Goal: Find specific page/section: Find specific page/section

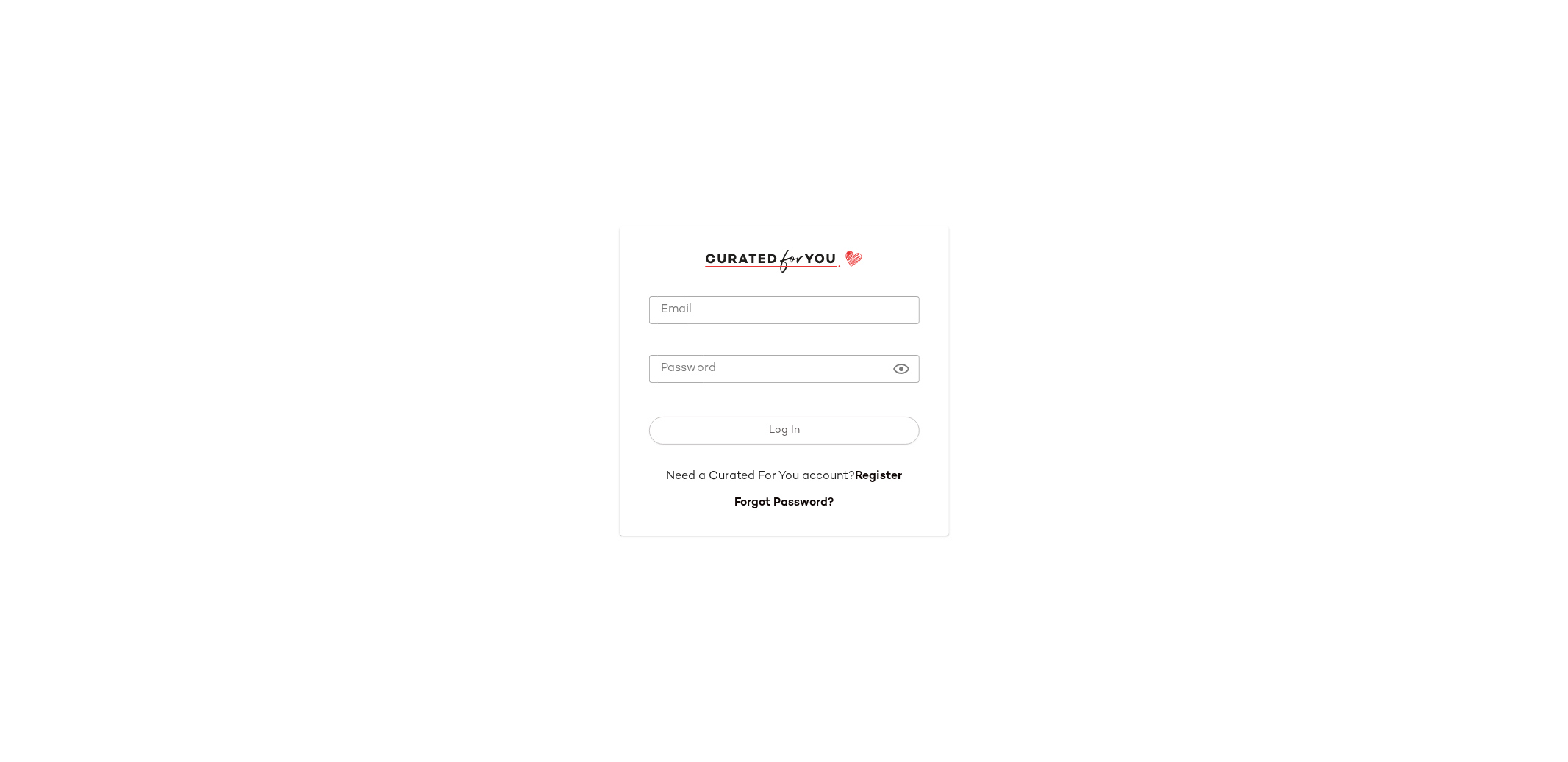
click at [723, 308] on input "Email" at bounding box center [785, 311] width 271 height 29
type input "**********"
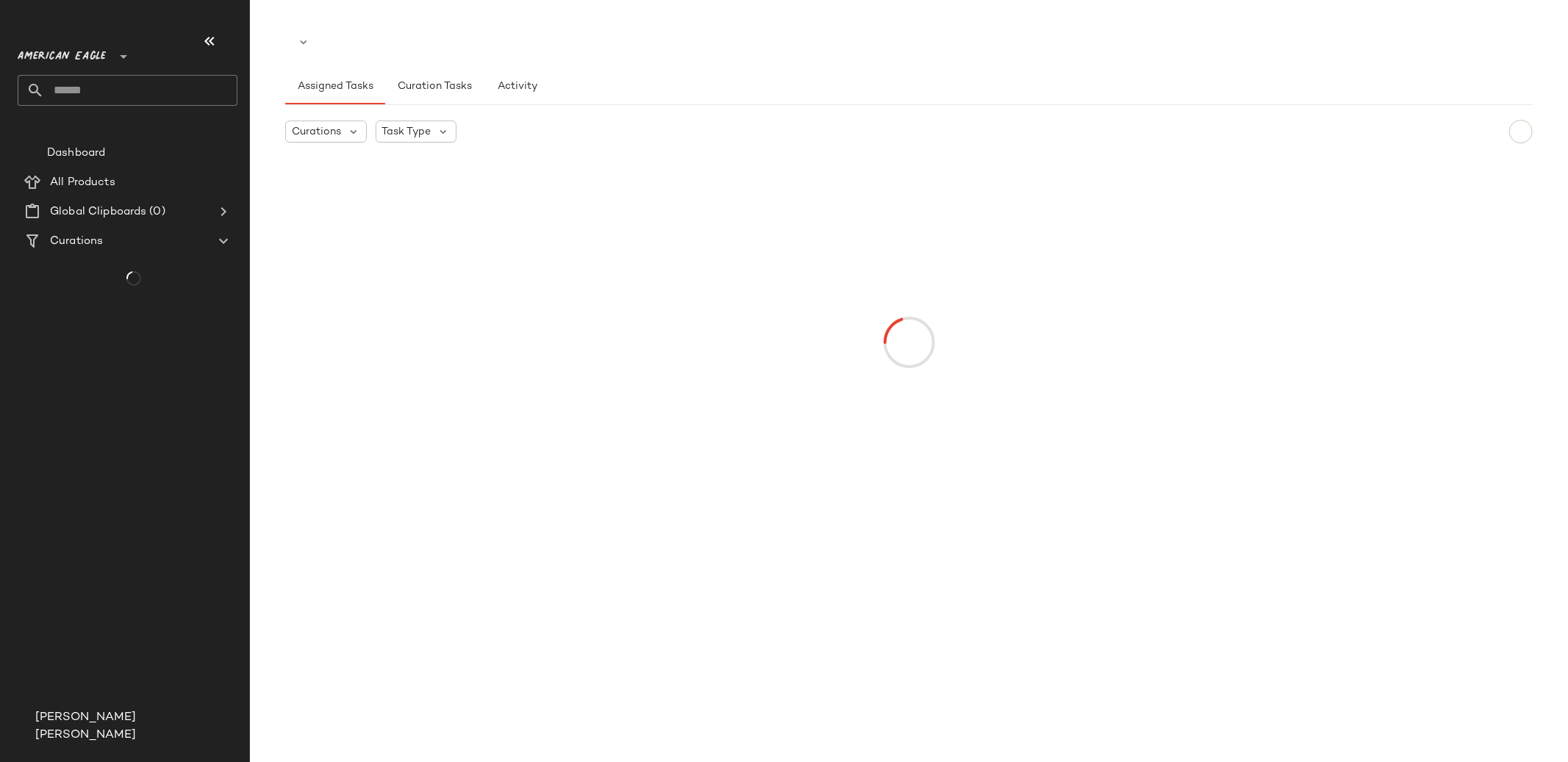
click at [729, 424] on div at bounding box center [909, 343] width 1242 height 375
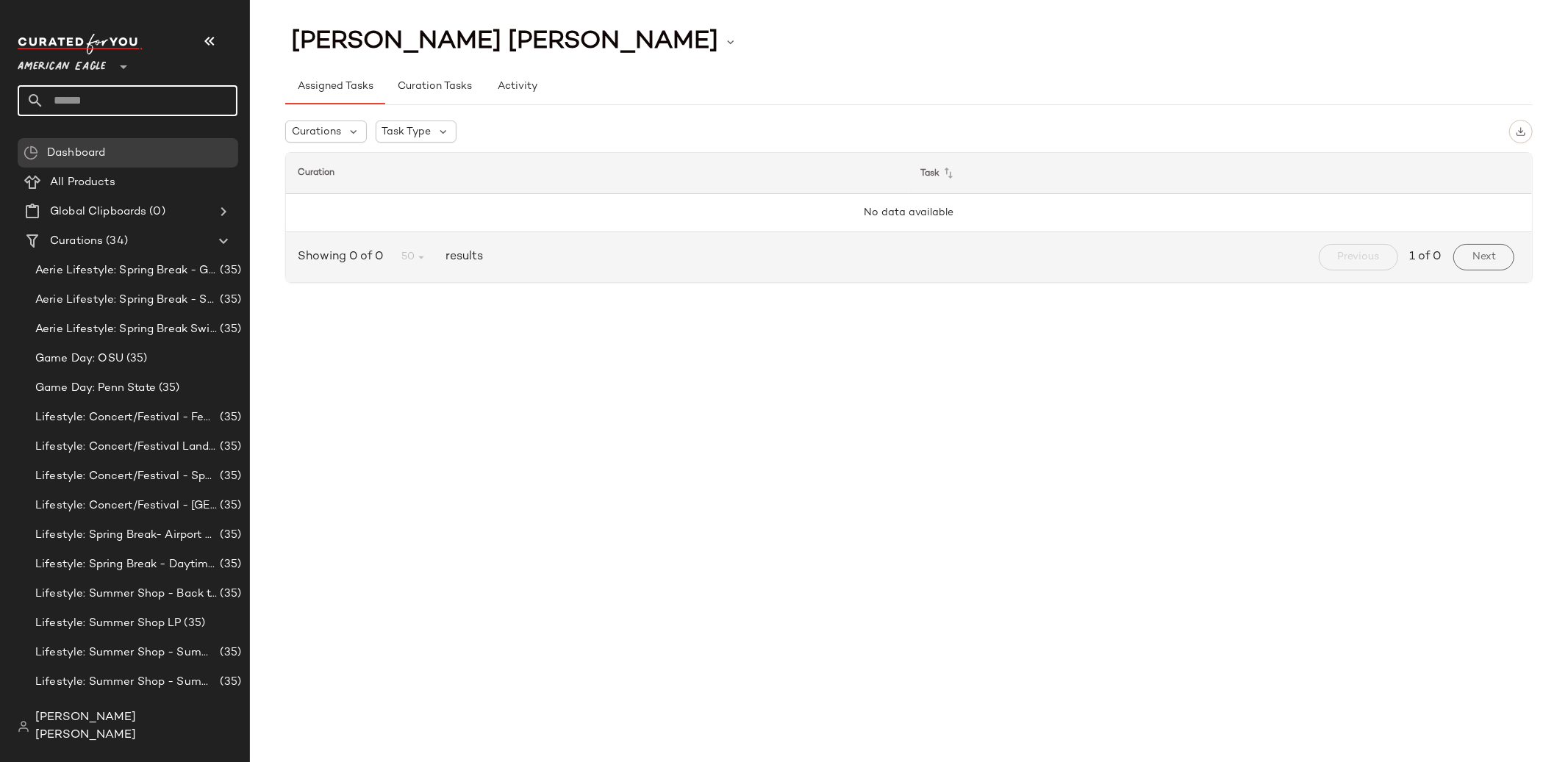
click at [149, 104] on input "text" at bounding box center [141, 101] width 193 height 31
click at [118, 65] on icon at bounding box center [123, 67] width 18 height 18
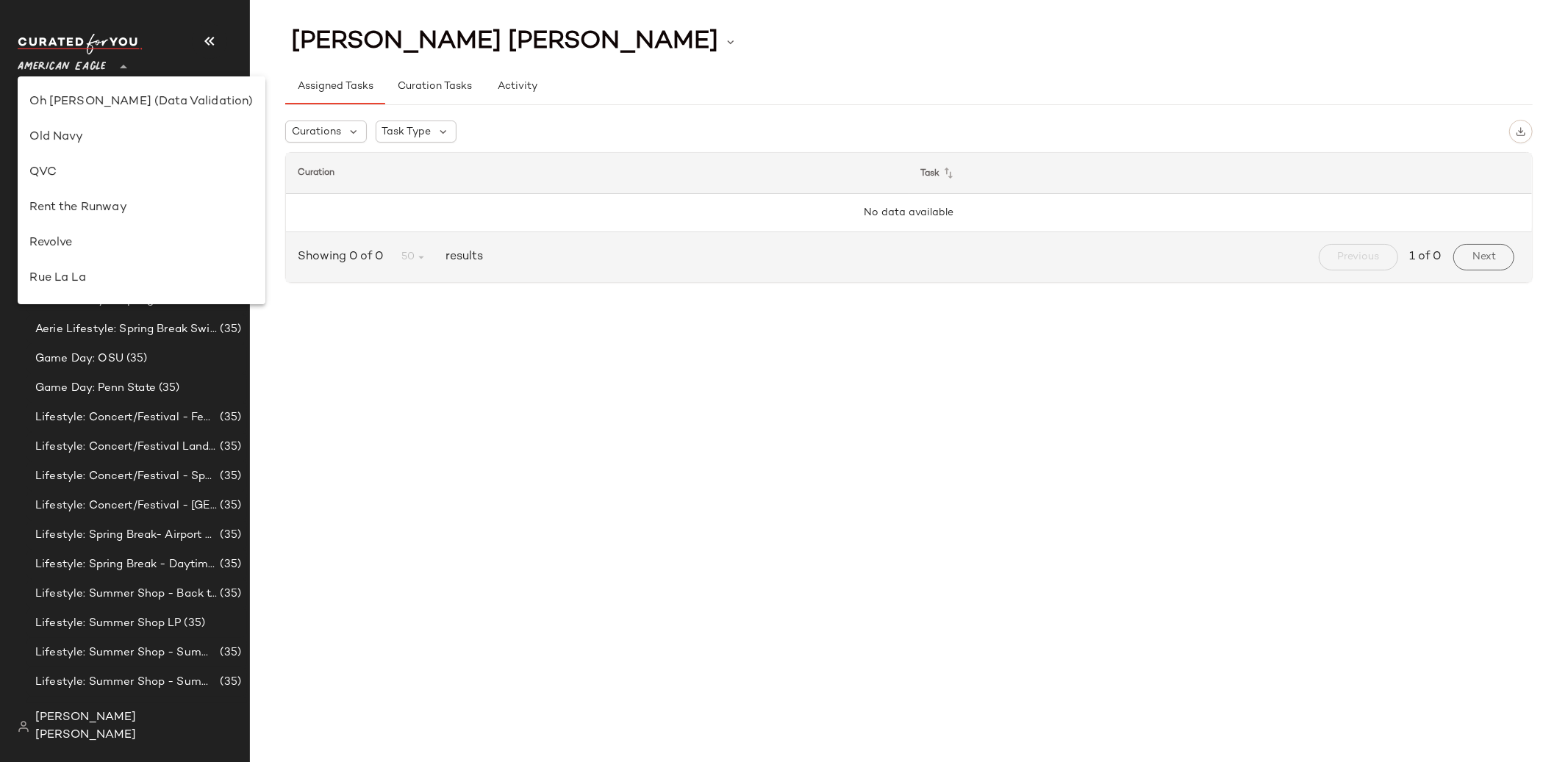
scroll to position [594, 0]
click at [118, 203] on div "Rent the Runway" at bounding box center [140, 212] width 223 height 18
type input "**"
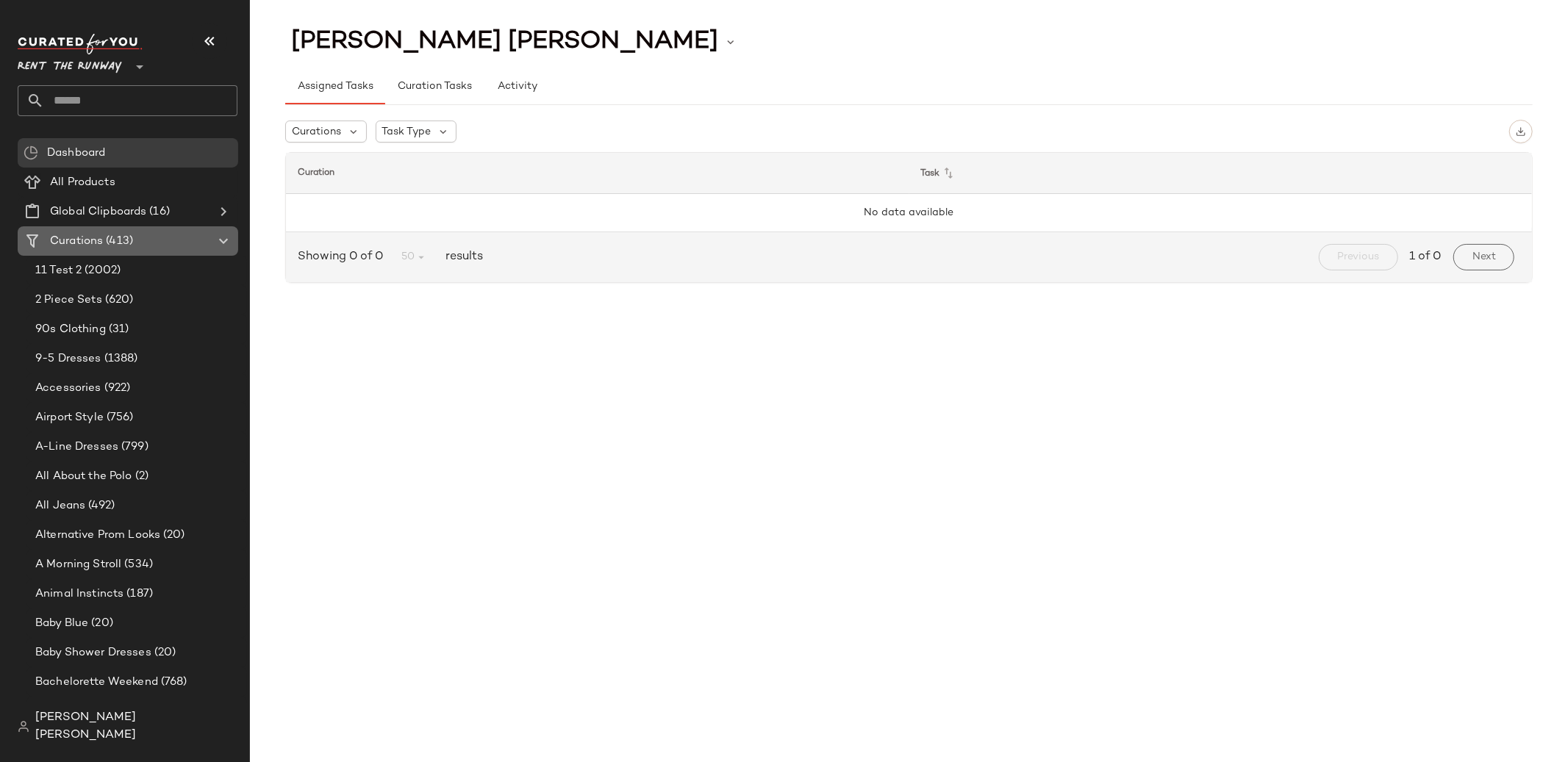
click at [114, 229] on Curations "Curations (413)" at bounding box center [128, 241] width 221 height 29
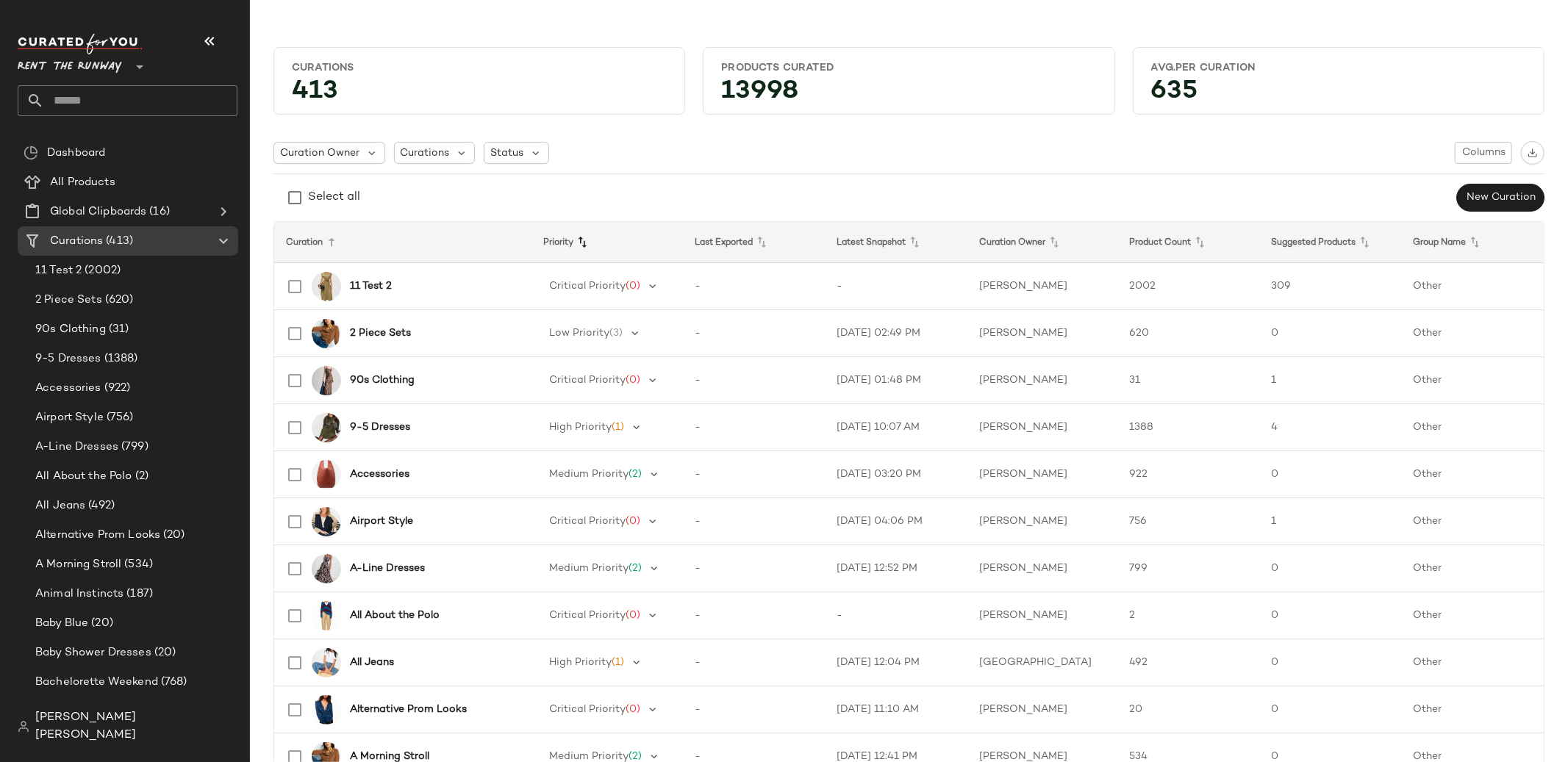
click at [583, 239] on icon at bounding box center [583, 242] width 18 height 18
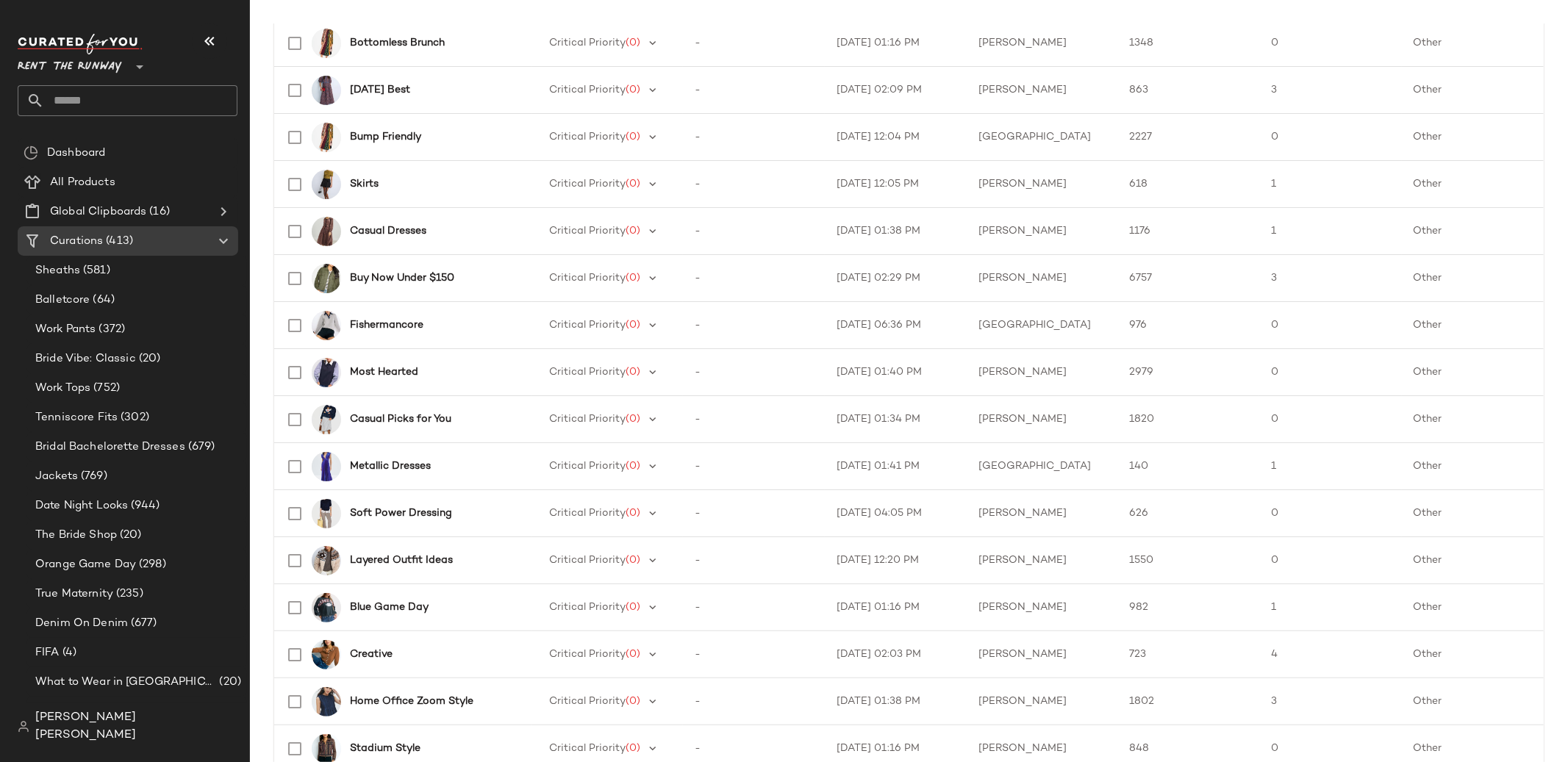
scroll to position [1343, 0]
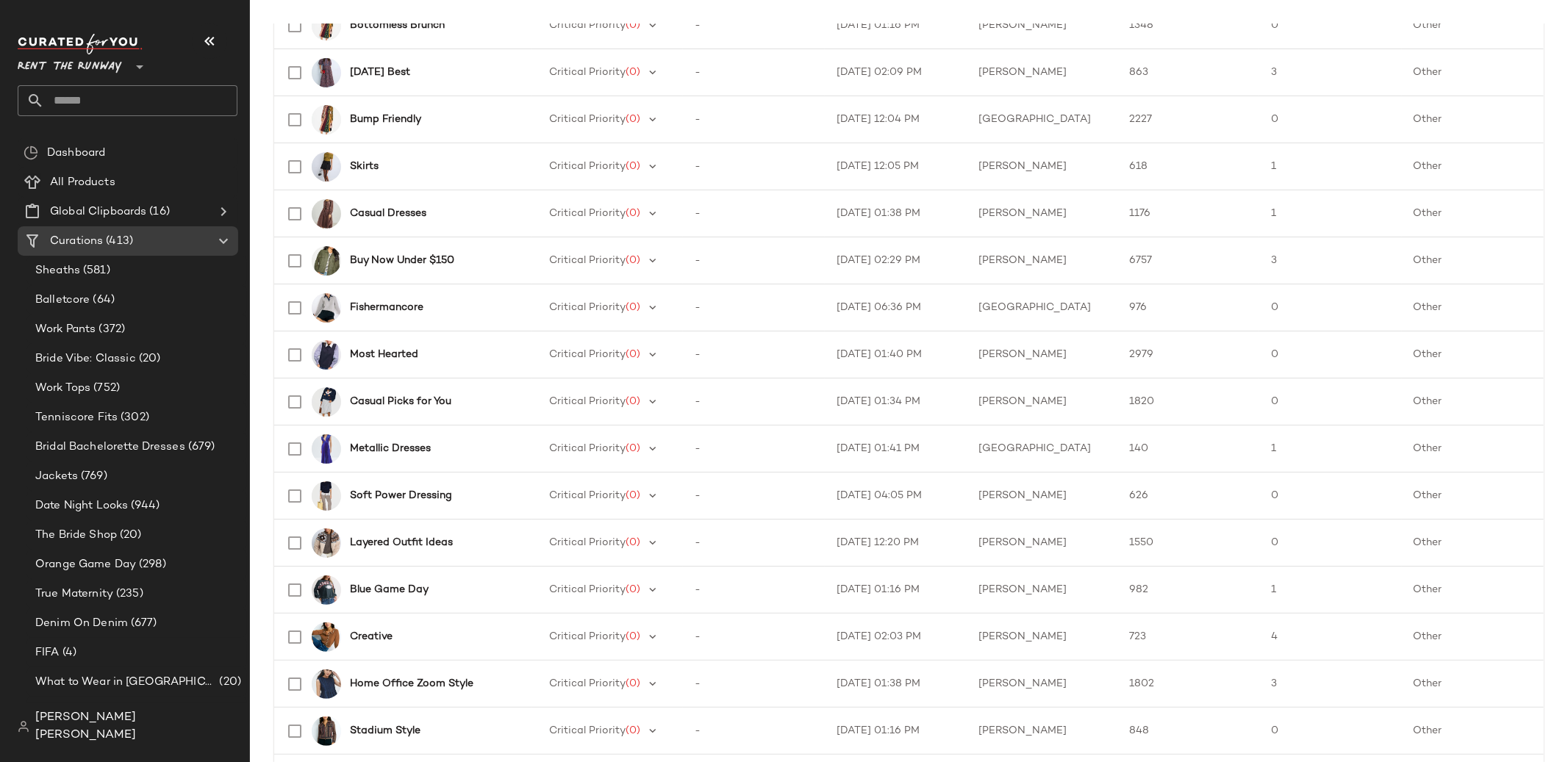
click at [88, 97] on input "text" at bounding box center [141, 101] width 193 height 31
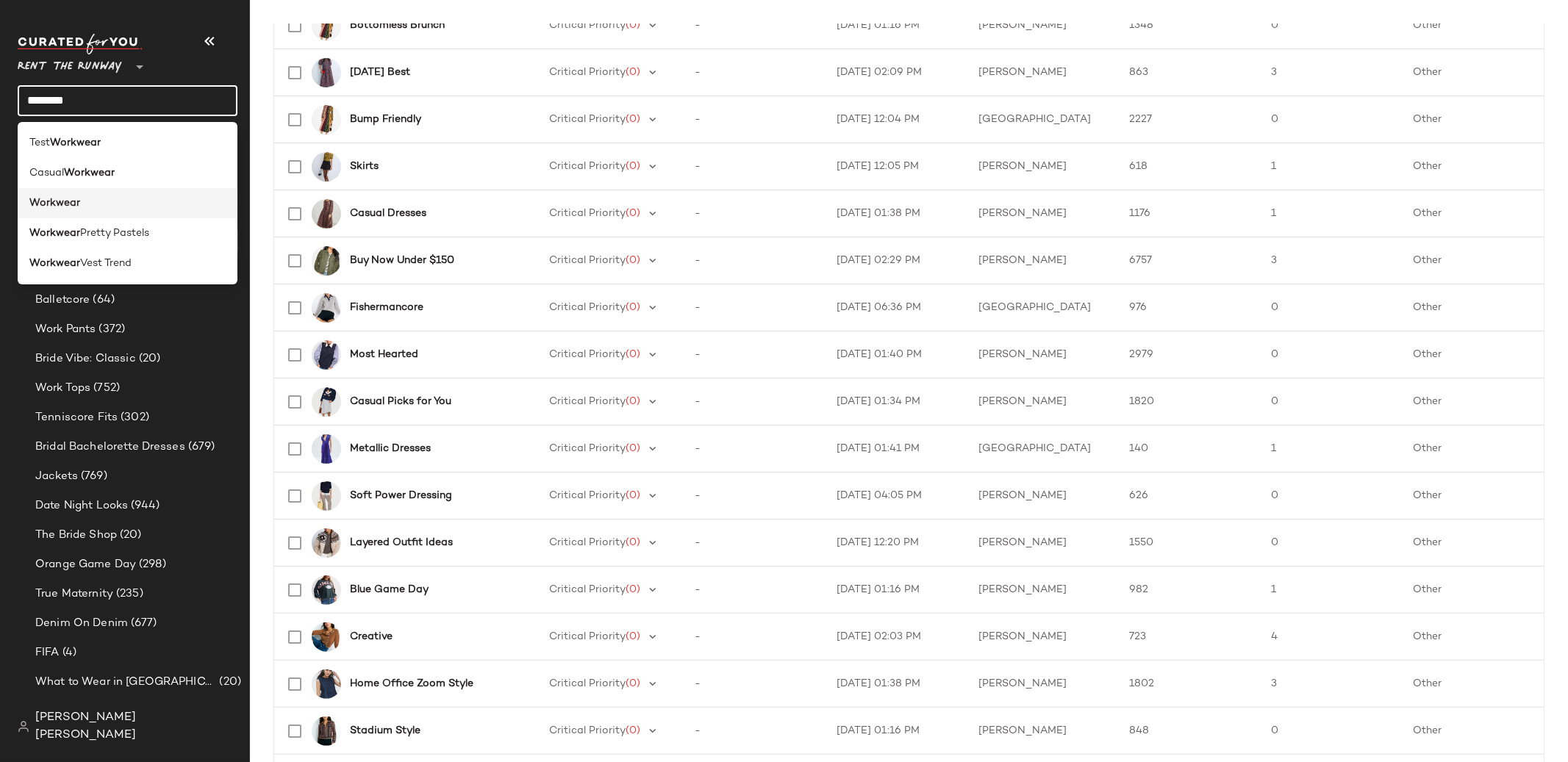
type input "********"
click at [65, 192] on div "Workwear" at bounding box center [127, 203] width 220 height 30
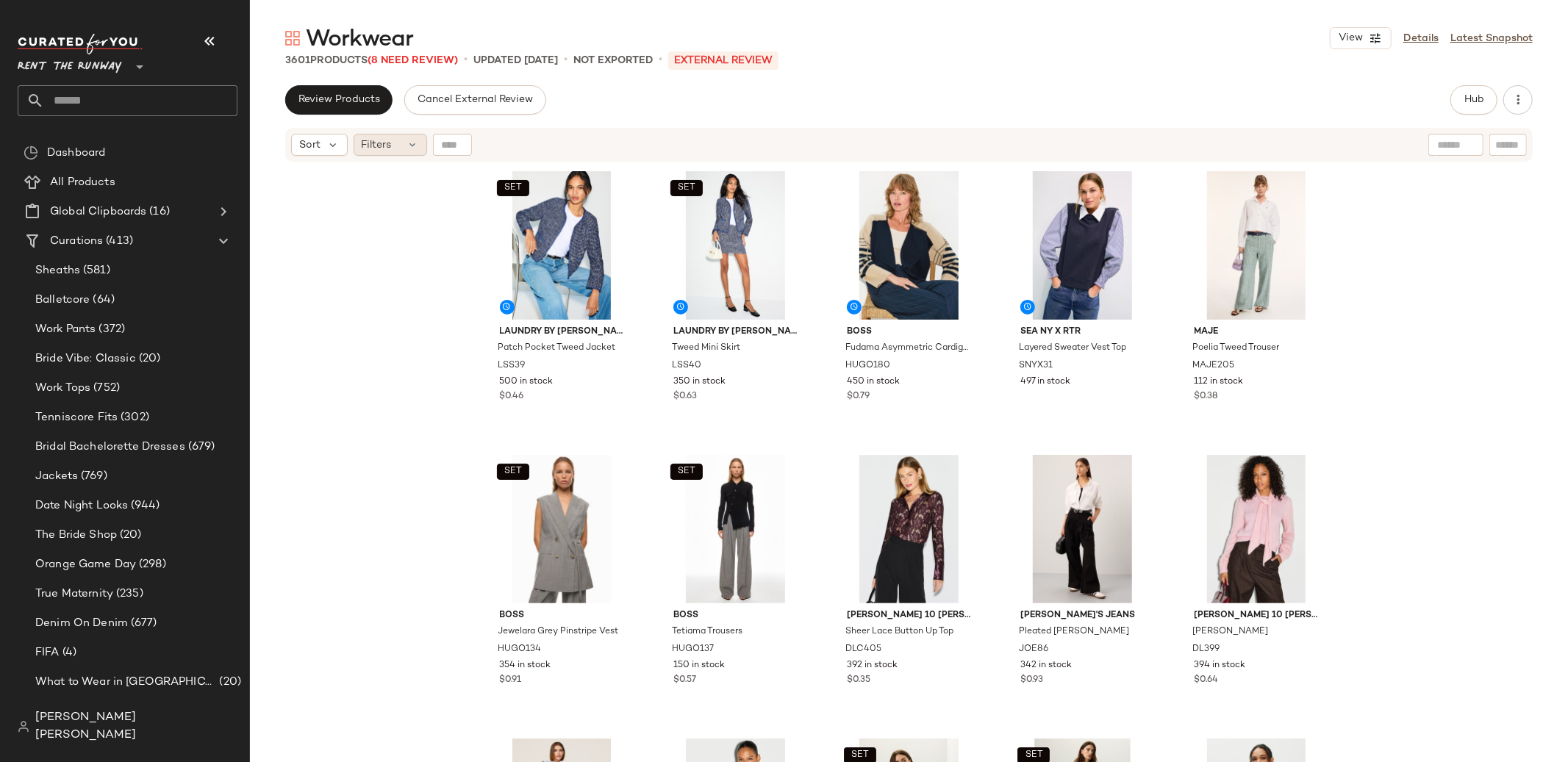
click at [397, 151] on div "Filters" at bounding box center [390, 144] width 73 height 22
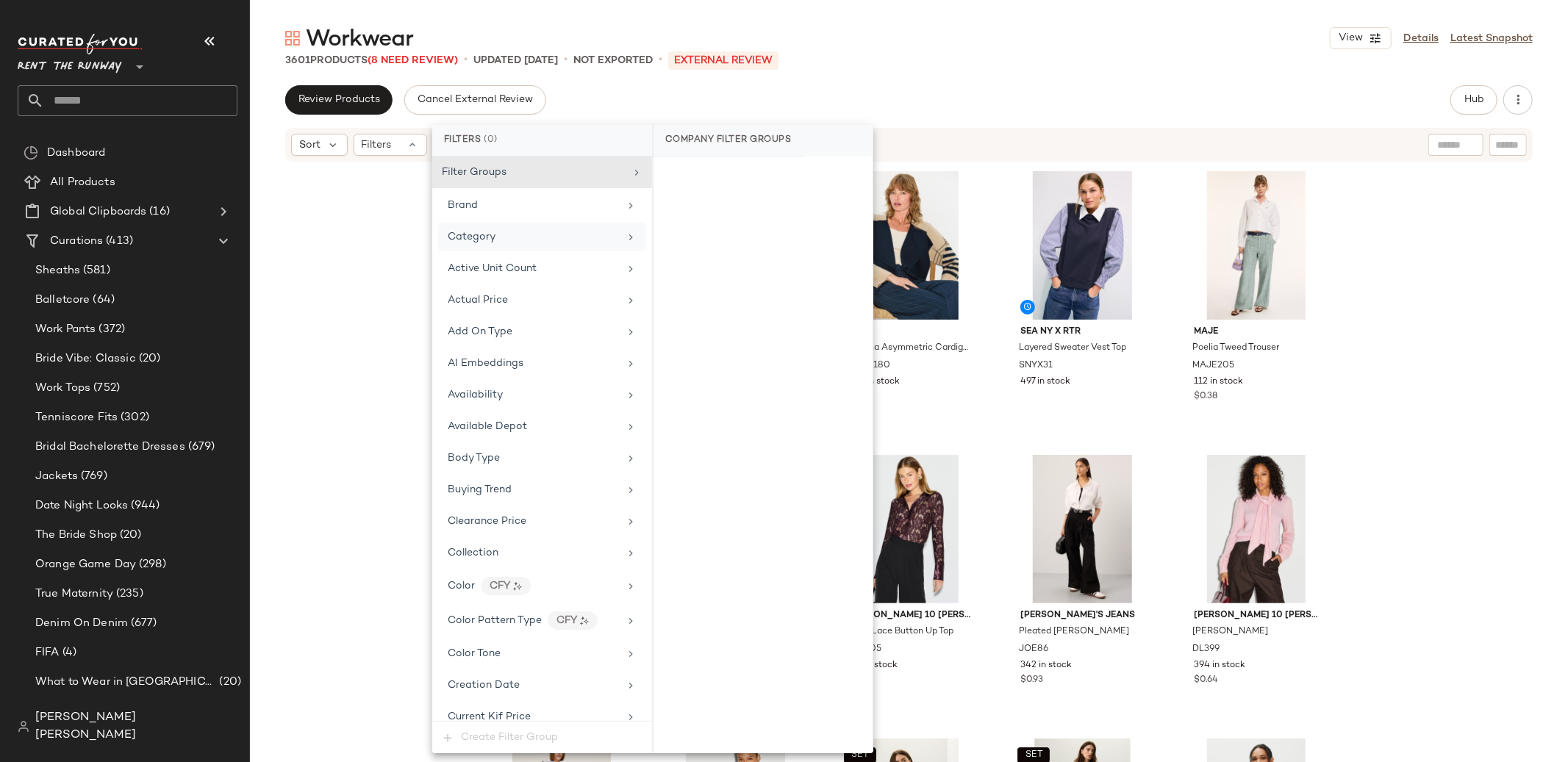
click at [487, 241] on span "Category" at bounding box center [471, 237] width 48 height 11
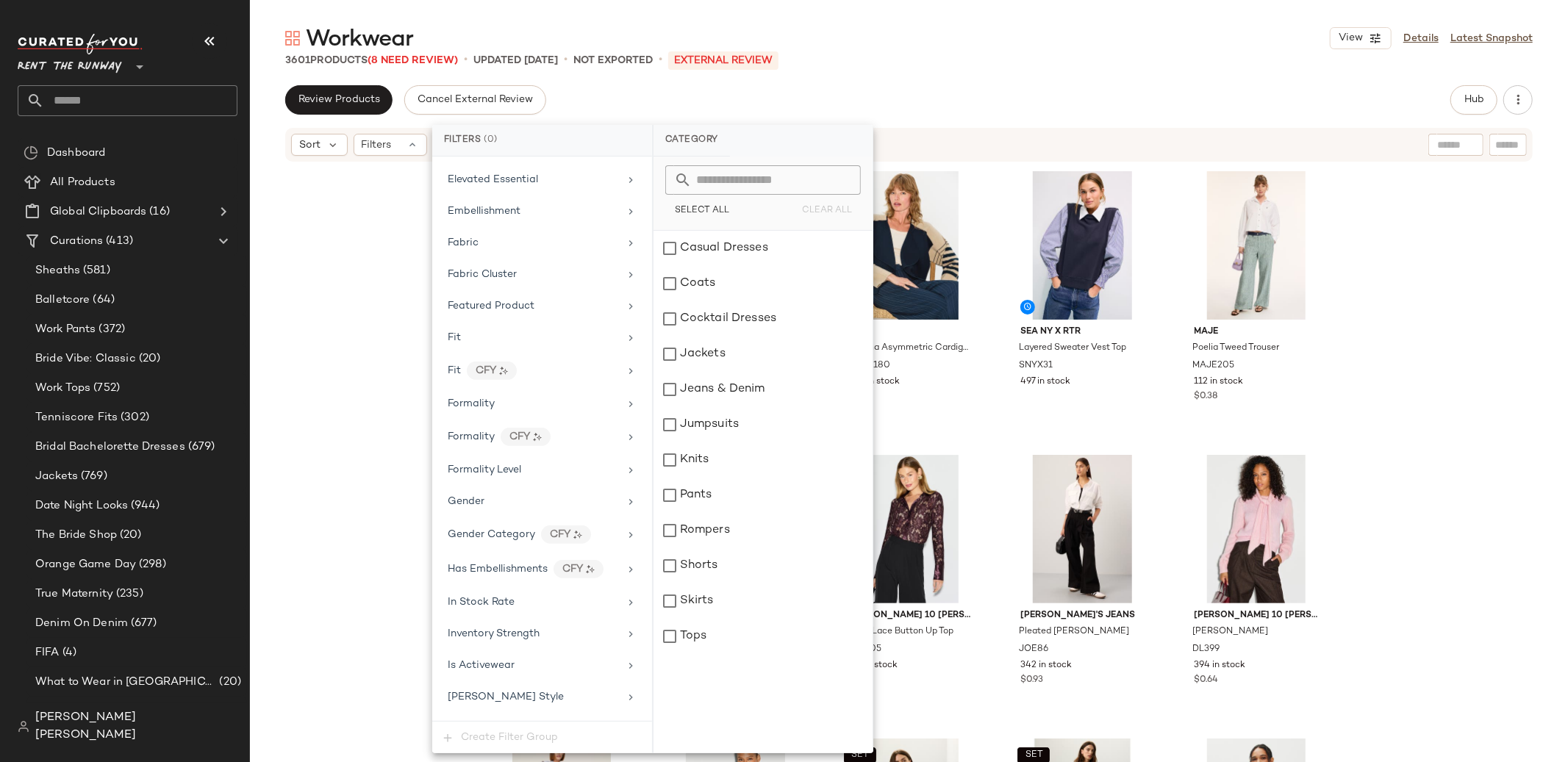
scroll to position [741, 0]
click at [500, 400] on div "Formality CFY" at bounding box center [533, 391] width 172 height 19
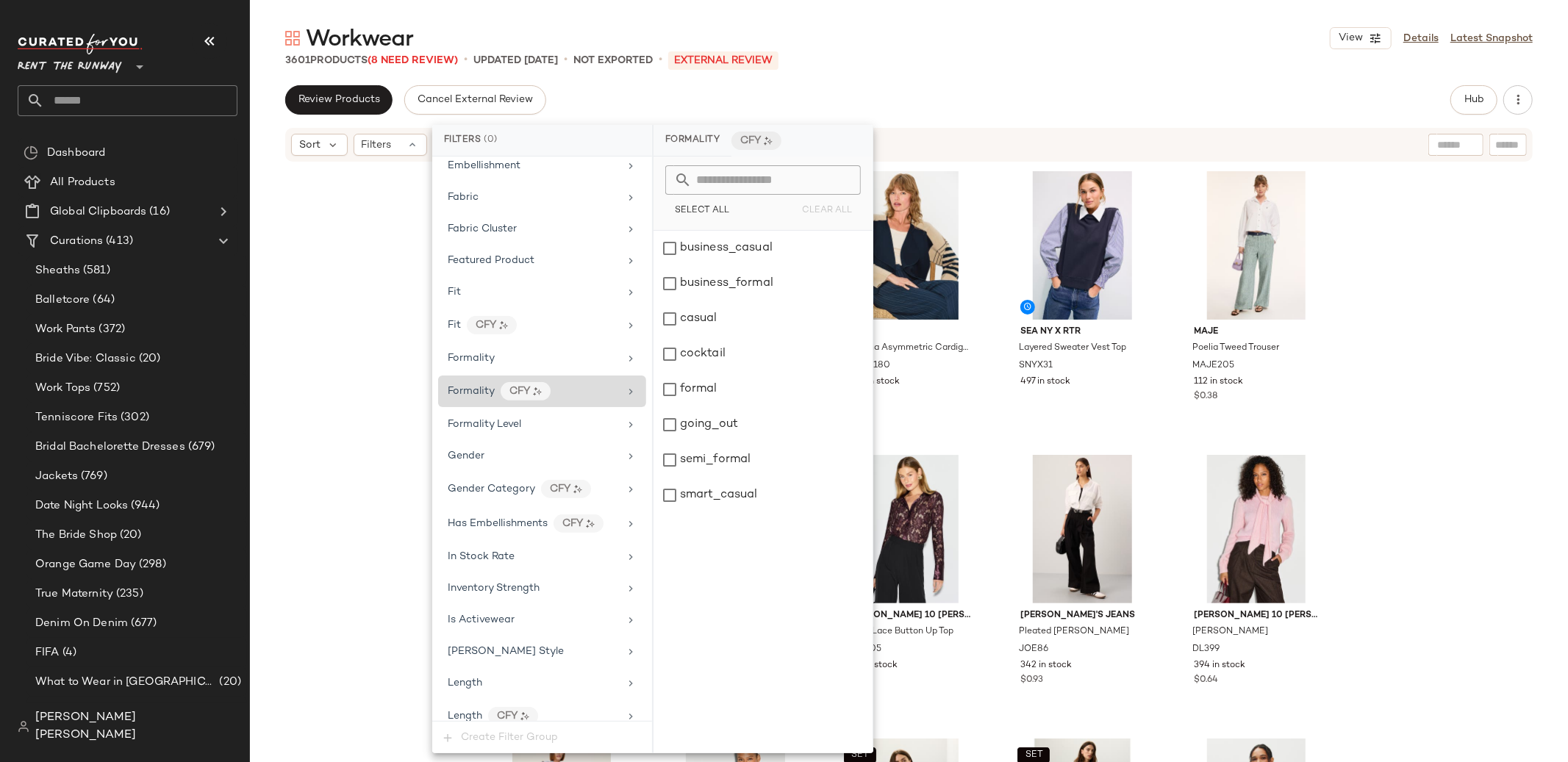
click at [499, 378] on div "Formality CFY" at bounding box center [542, 391] width 208 height 31
click at [498, 364] on div "Formality" at bounding box center [533, 358] width 172 height 15
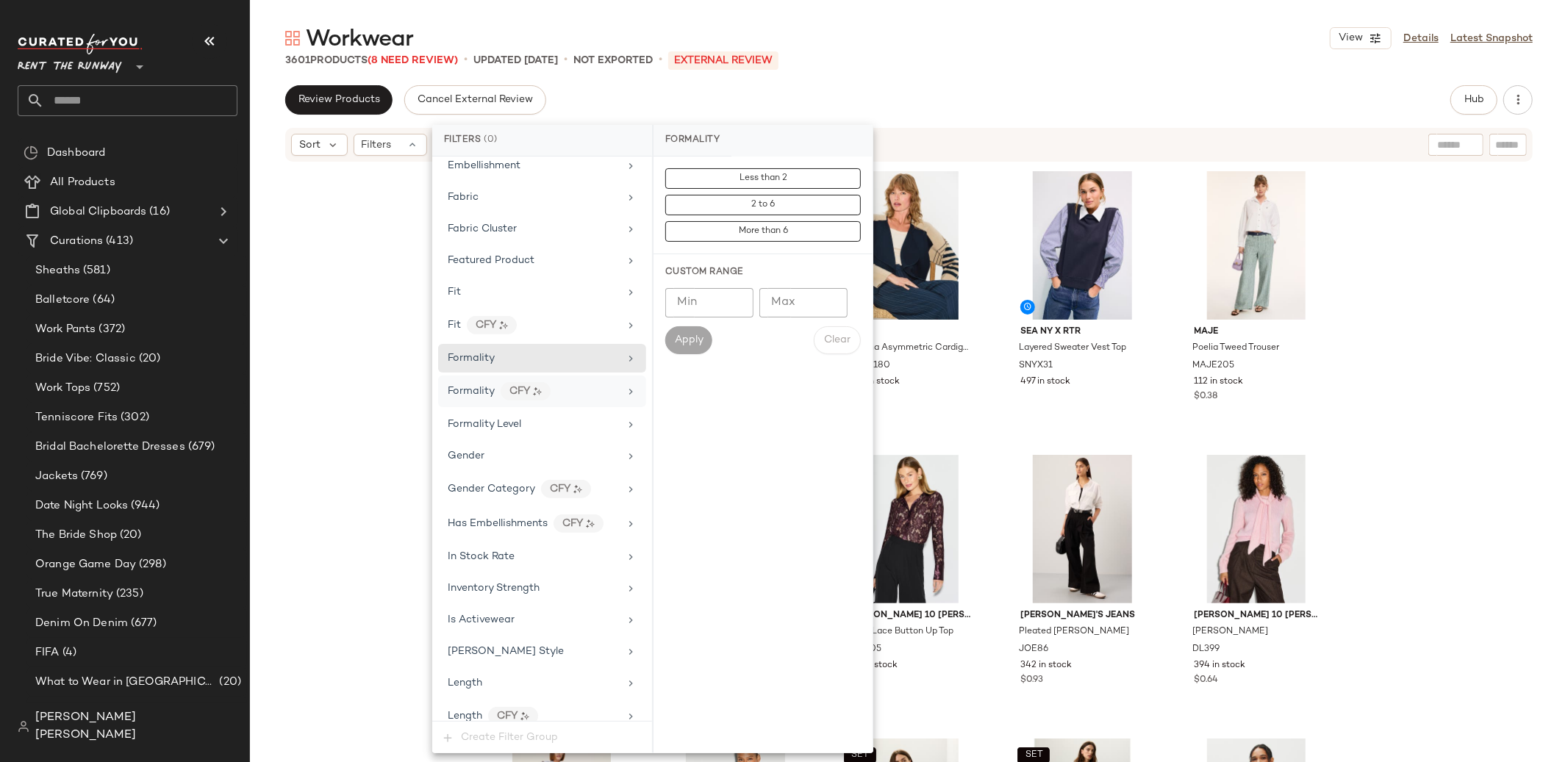
click at [501, 387] on div "Formality CFY" at bounding box center [533, 391] width 172 height 19
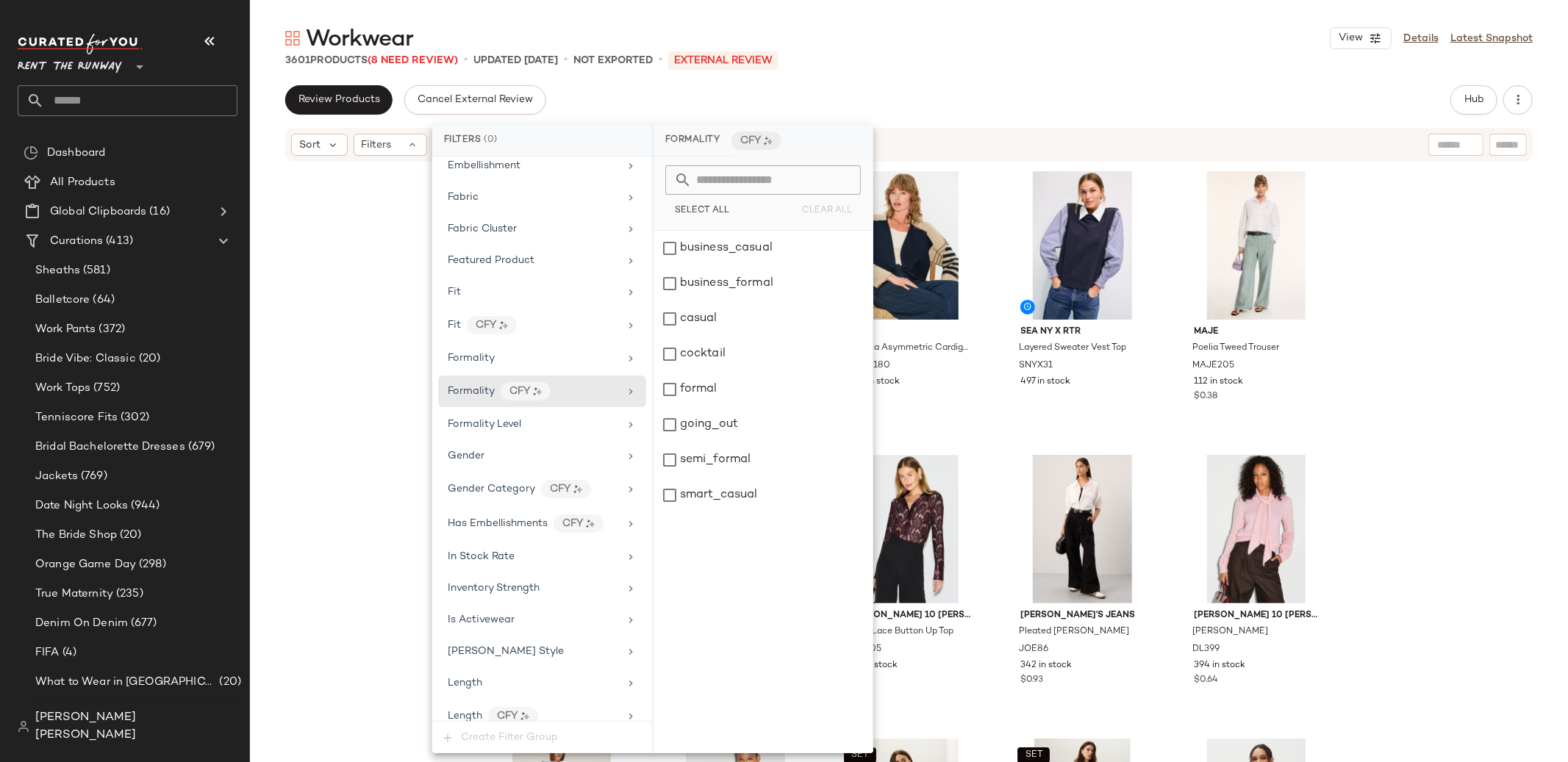
click at [355, 352] on div "SET Laundry by [PERSON_NAME] Patch Pocket Tweed Jacket LSS39 500 in stock $0.46…" at bounding box center [909, 481] width 1318 height 636
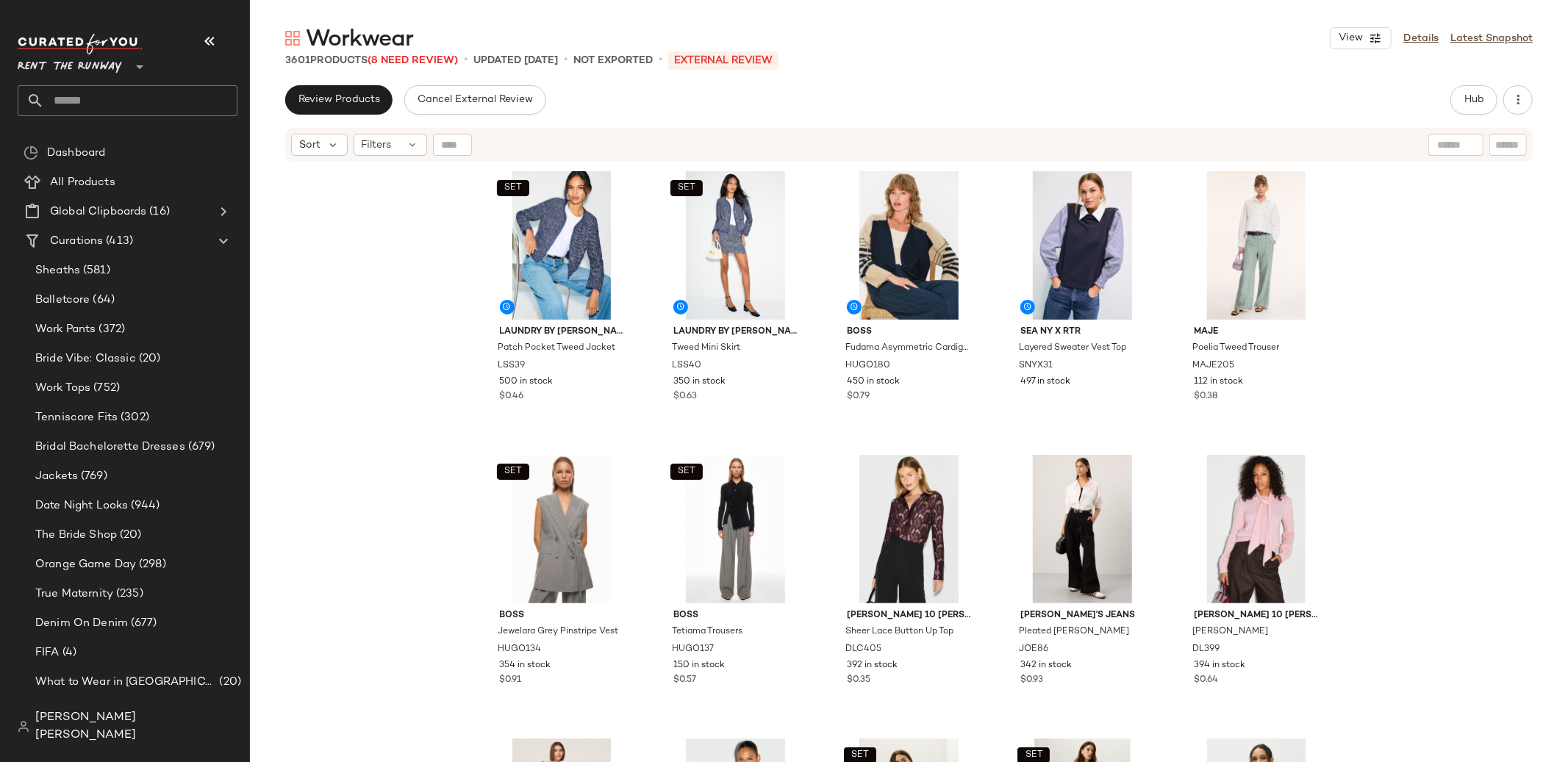
click at [98, 117] on div "Rent the Runway **" at bounding box center [133, 74] width 231 height 91
click at [97, 106] on input "text" at bounding box center [141, 101] width 193 height 31
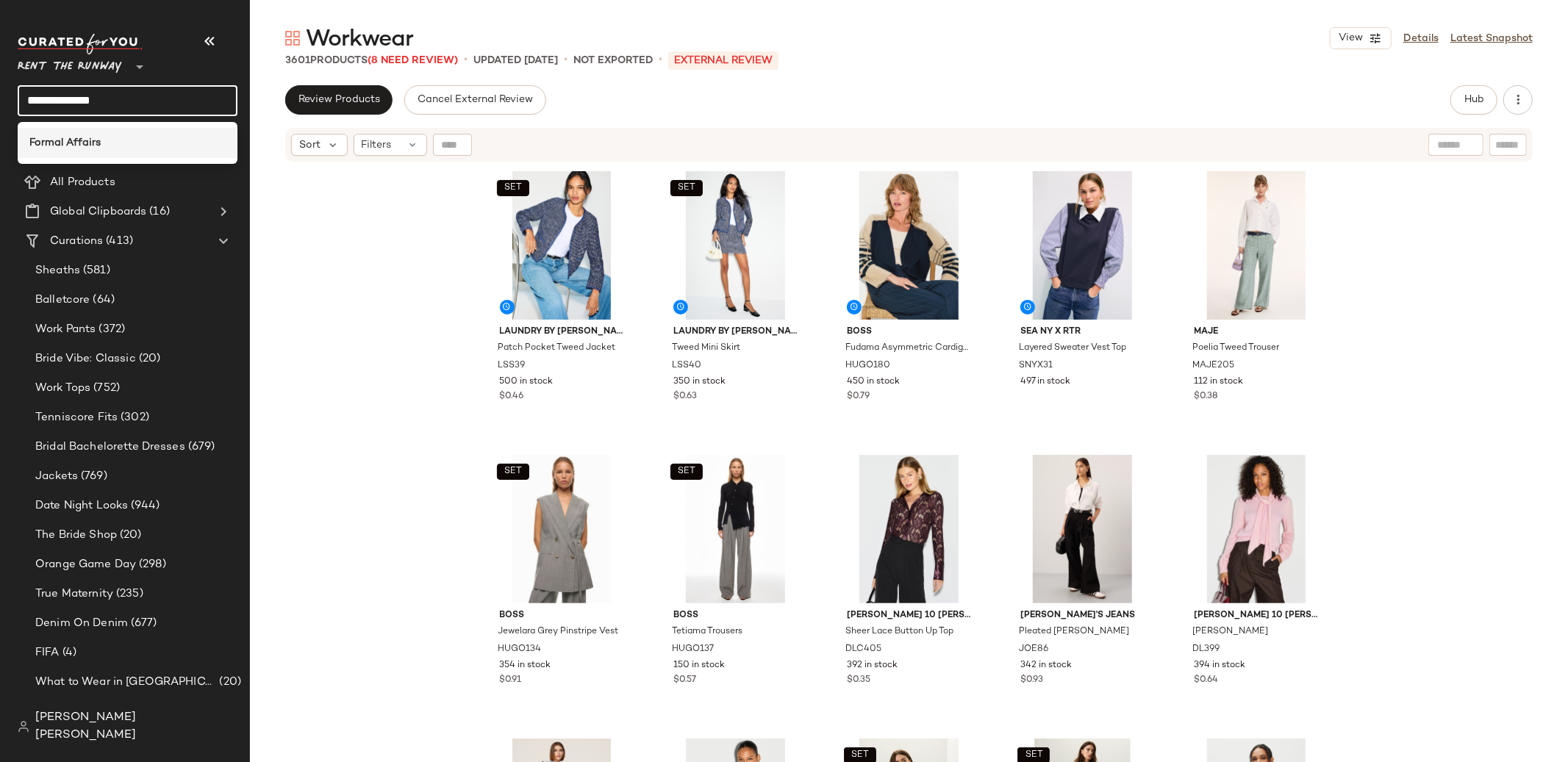
type input "**********"
click at [96, 143] on b "Formal Affairs" at bounding box center [64, 143] width 72 height 15
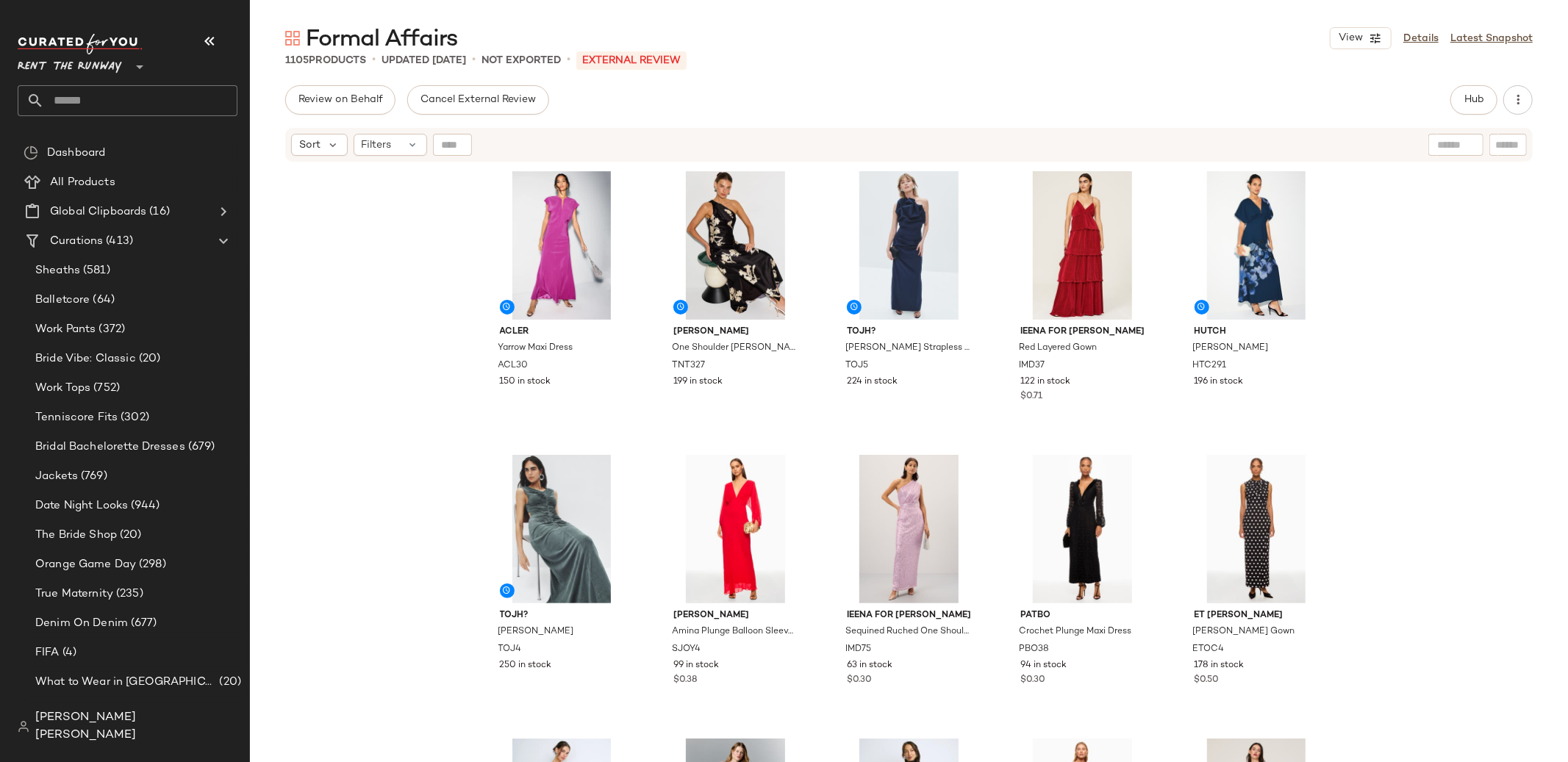
click at [120, 75] on span "Rent the Runway" at bounding box center [70, 63] width 105 height 27
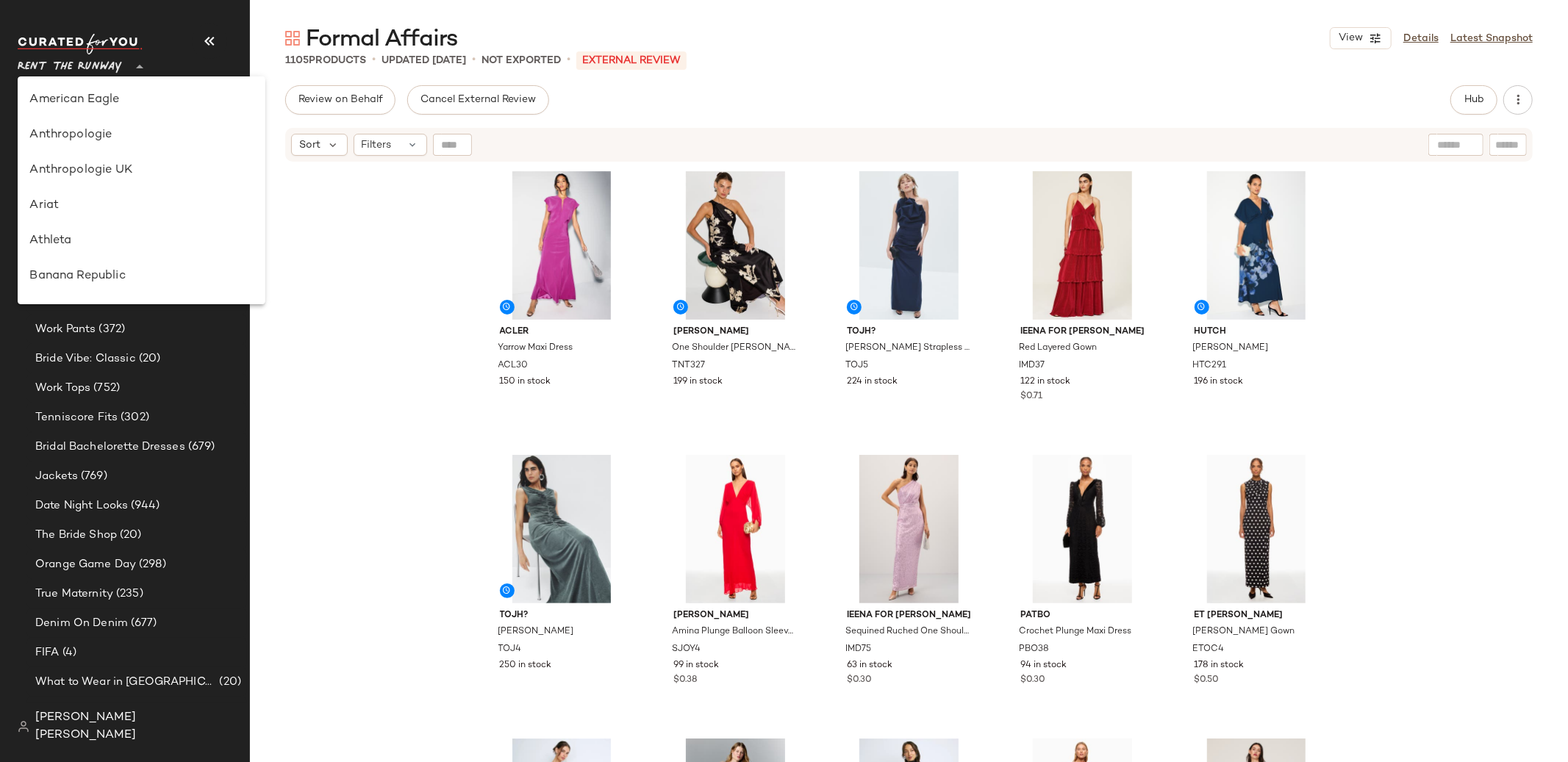
scroll to position [706, 0]
click at [106, 145] on div "Revolve" at bounding box center [141, 135] width 247 height 35
type input "**"
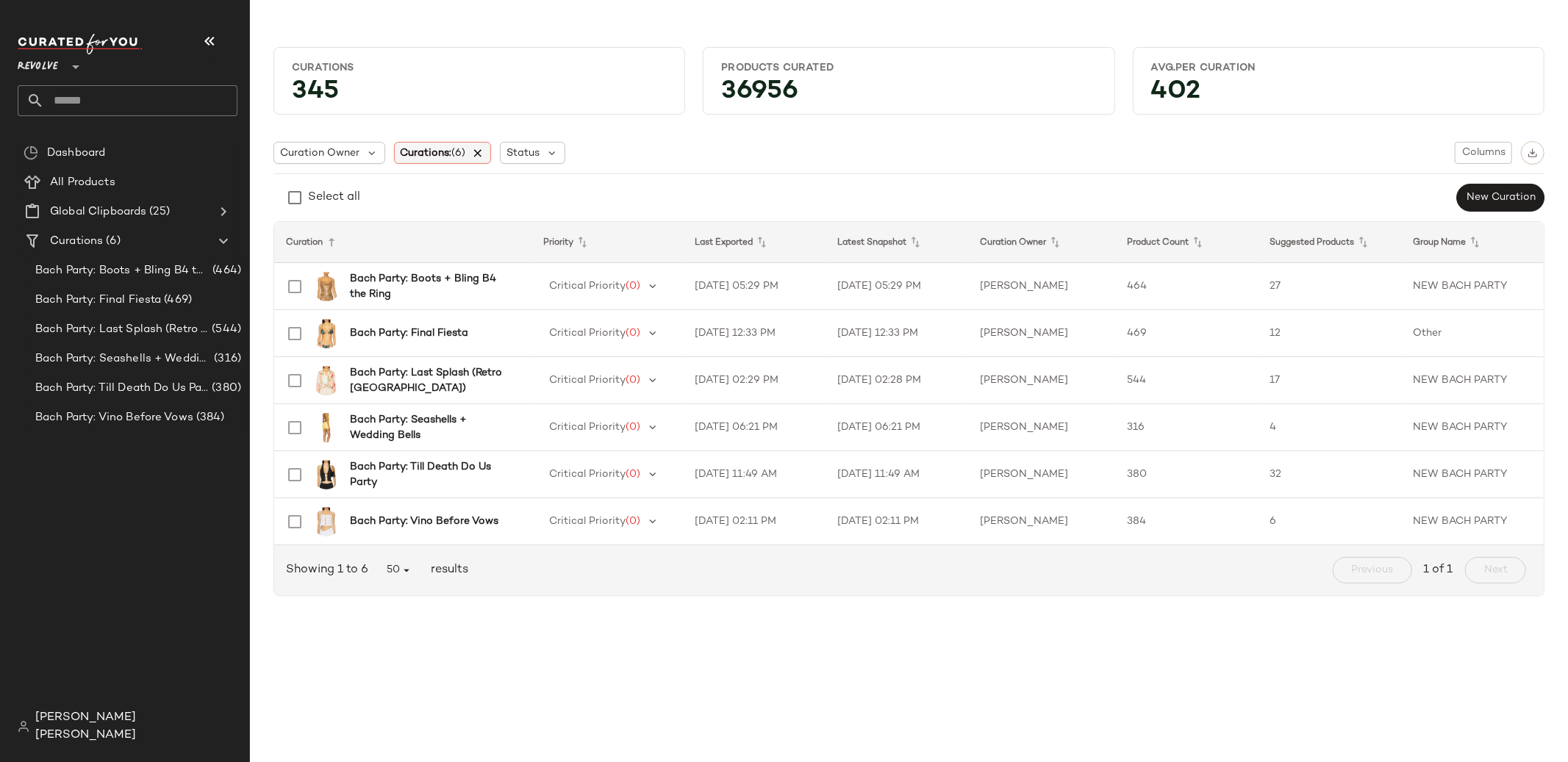
click at [483, 153] on icon at bounding box center [479, 153] width 13 height 13
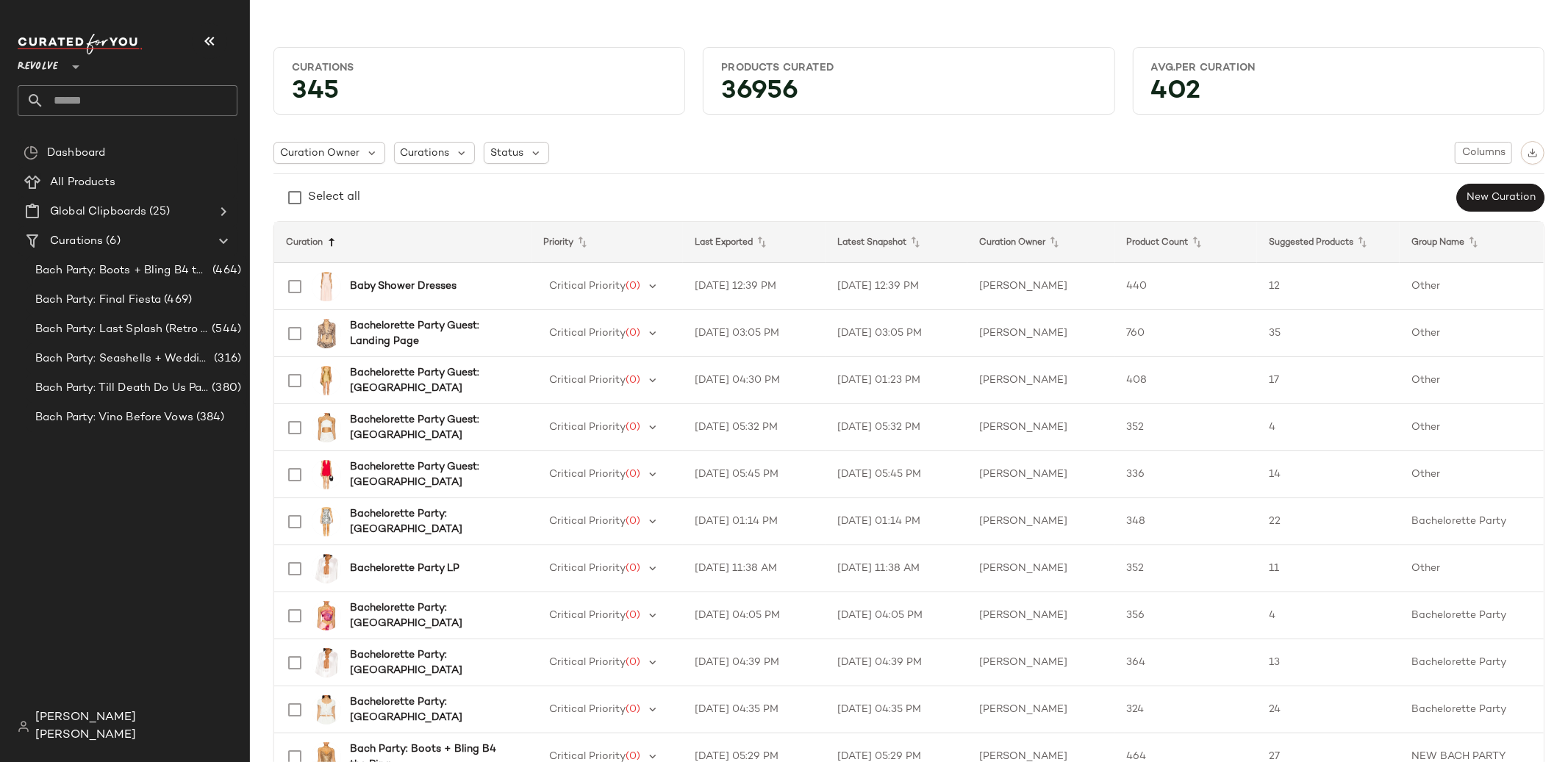
click at [340, 245] on icon at bounding box center [332, 242] width 18 height 18
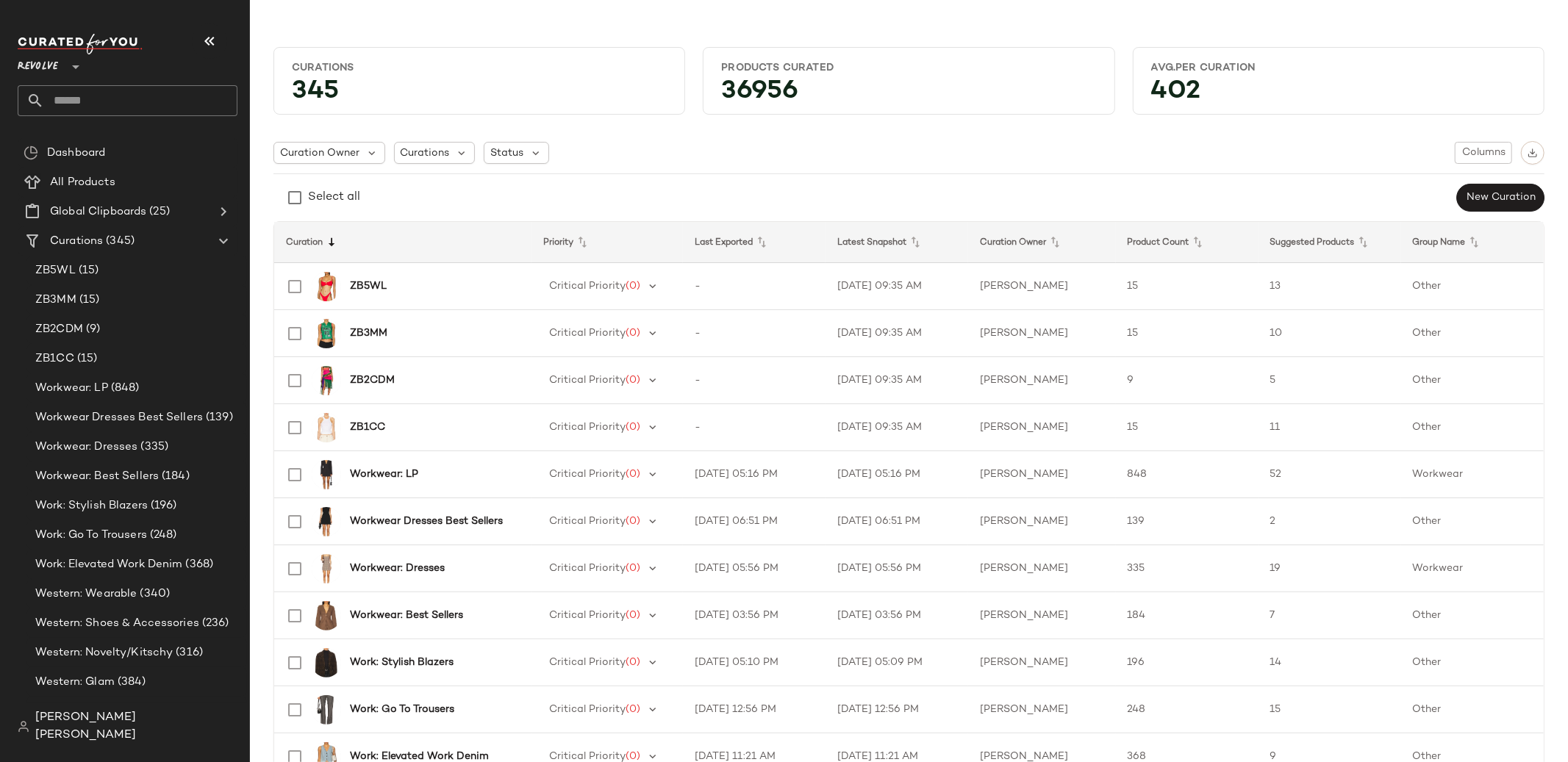
click at [340, 242] on icon at bounding box center [332, 242] width 18 height 18
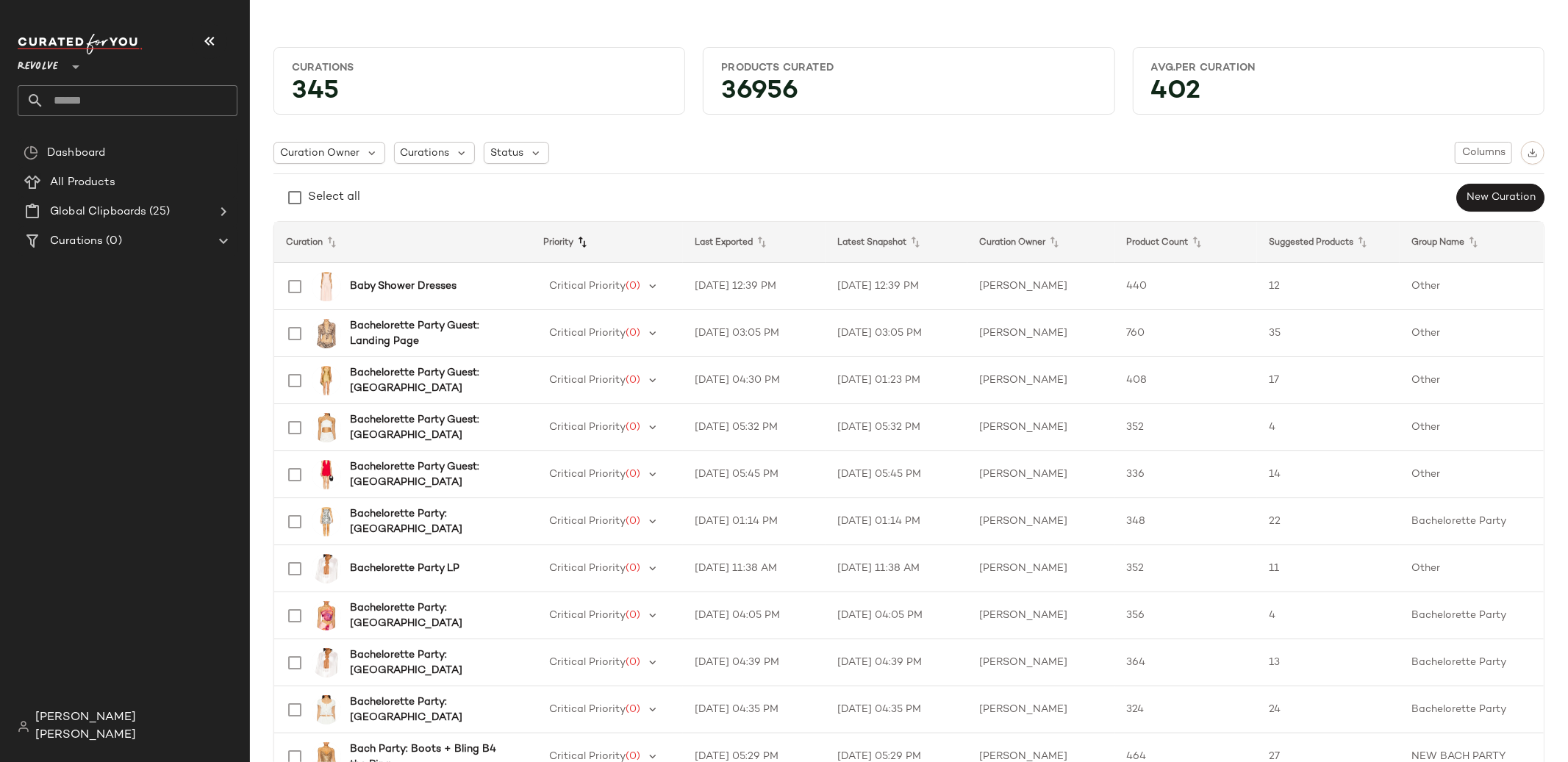
click at [578, 247] on icon at bounding box center [583, 242] width 18 height 18
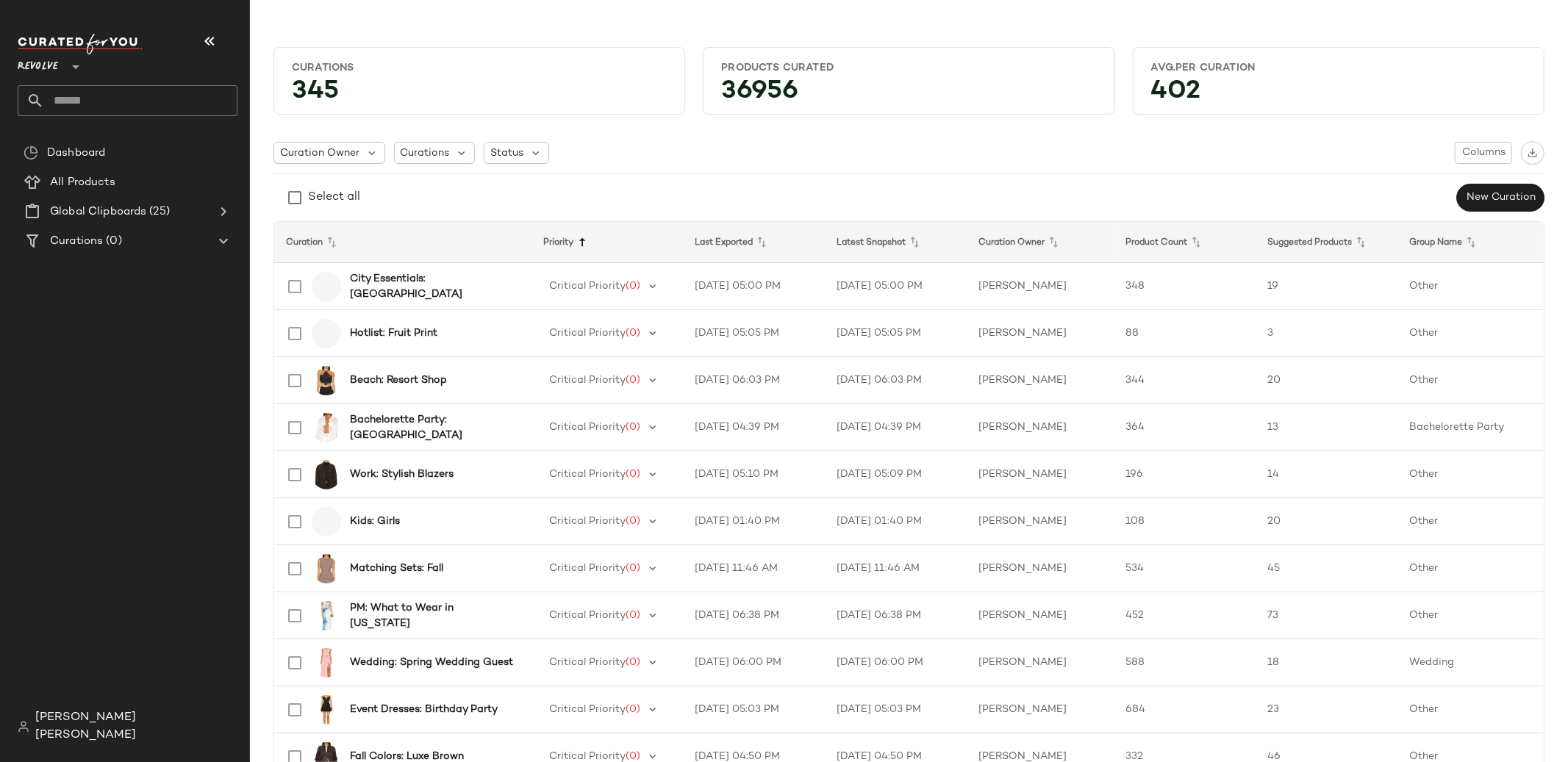
click at [578, 246] on icon at bounding box center [583, 242] width 18 height 18
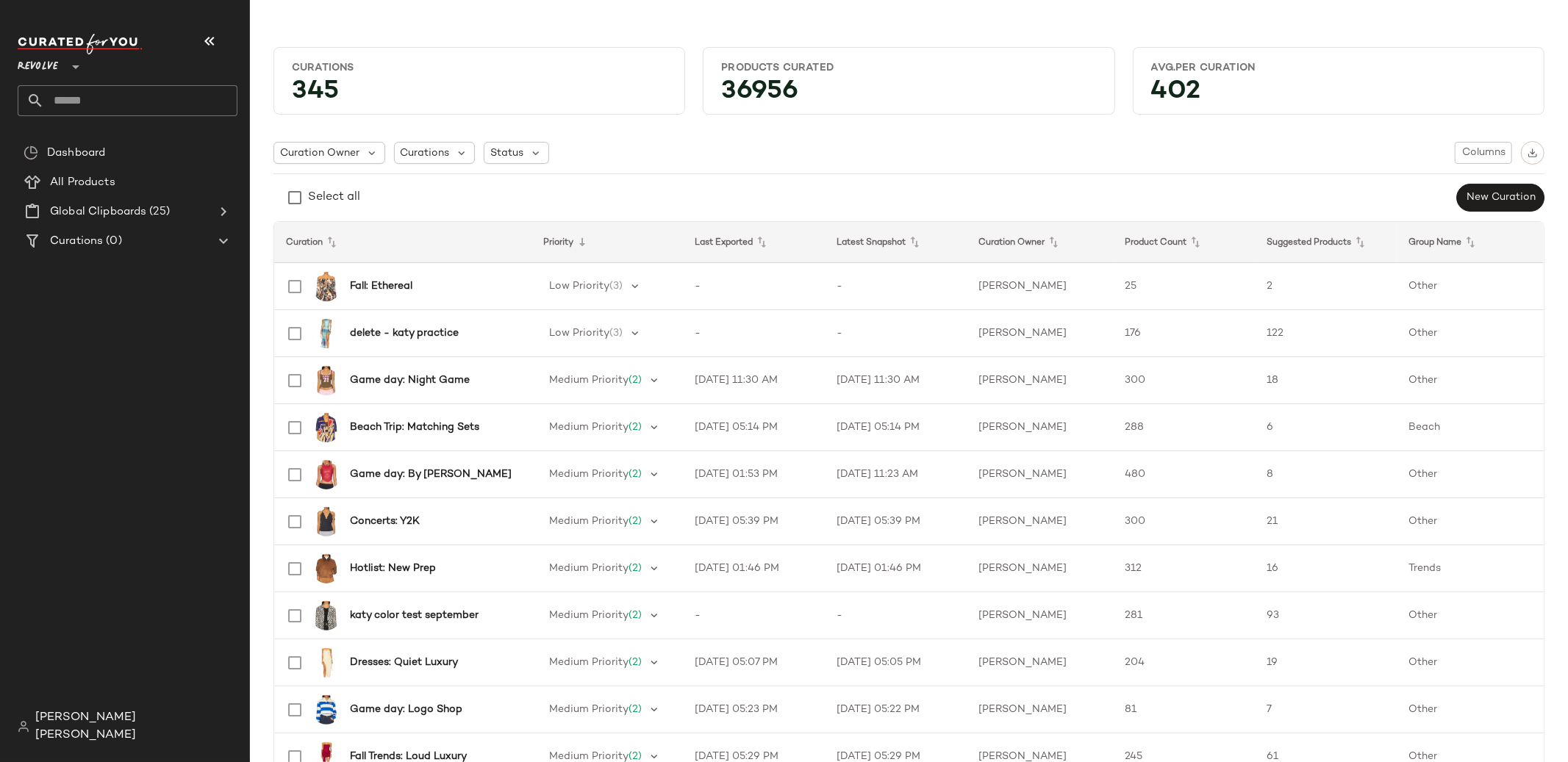
click at [578, 246] on icon at bounding box center [583, 242] width 18 height 18
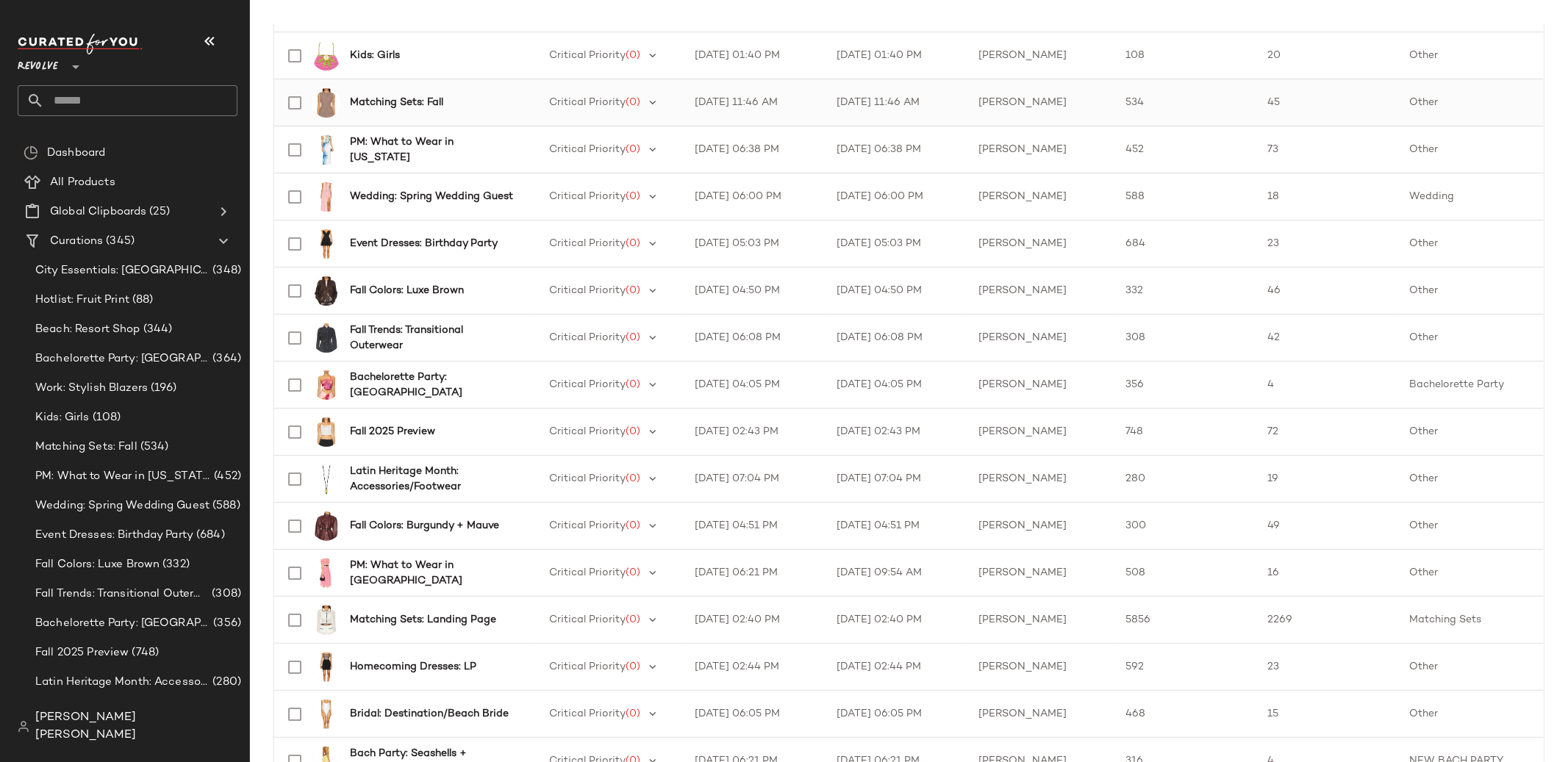
scroll to position [464, 0]
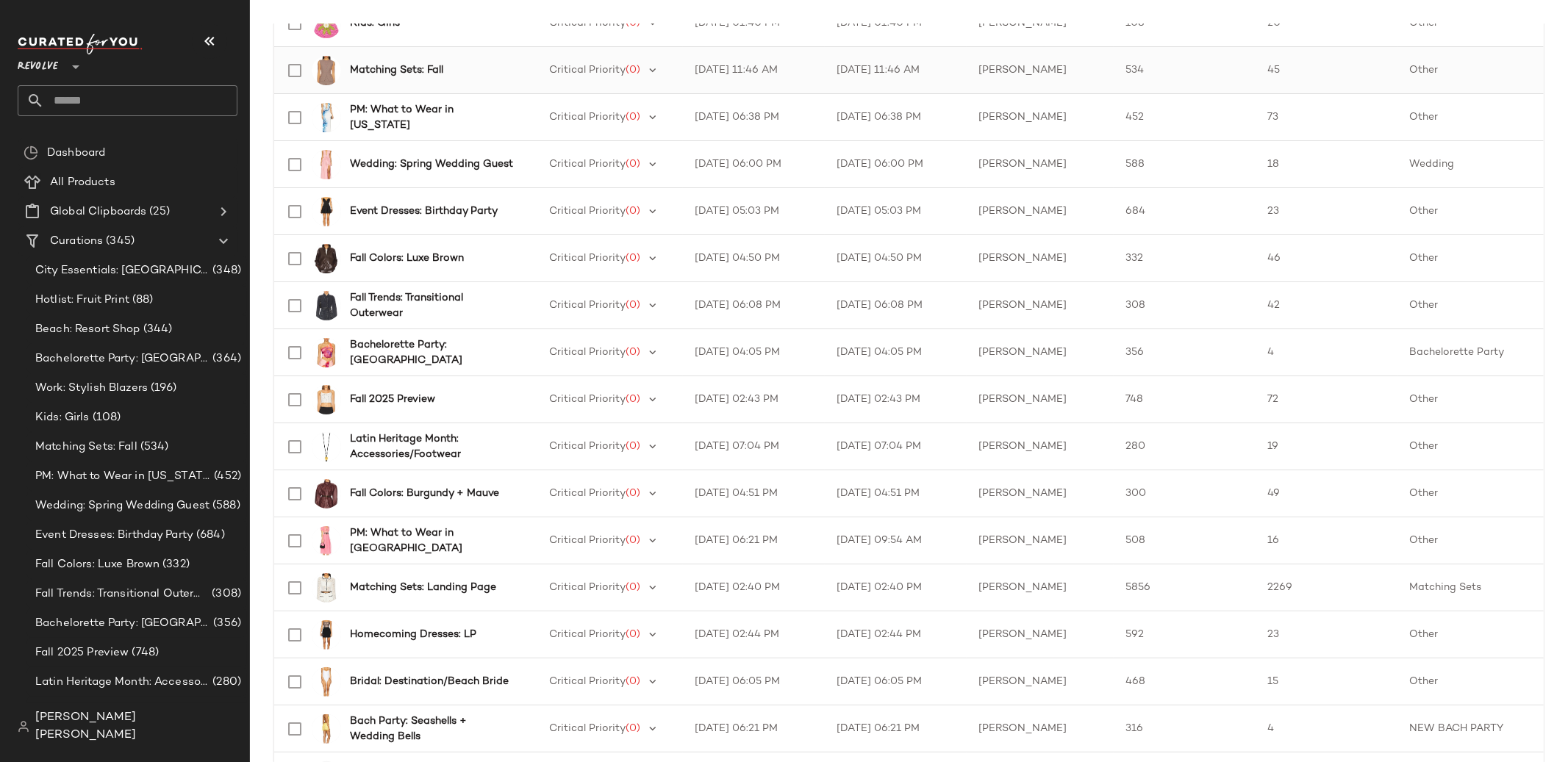
scroll to position [509, 0]
